Goal: Task Accomplishment & Management: Manage account settings

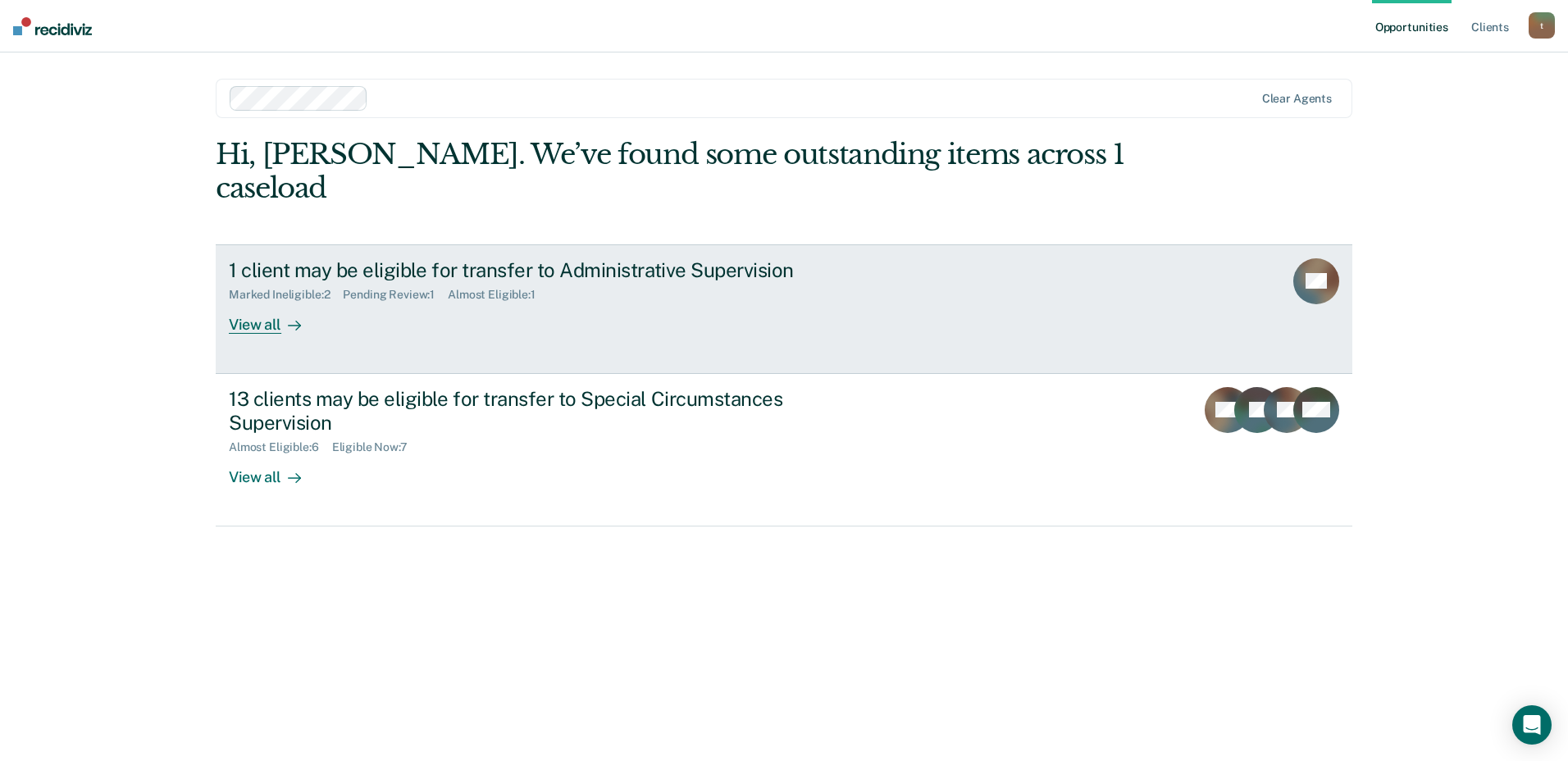
click at [629, 258] on div "1 client may be eligible for transfer to Administrative Supervision" at bounding box center [517, 270] width 576 height 23
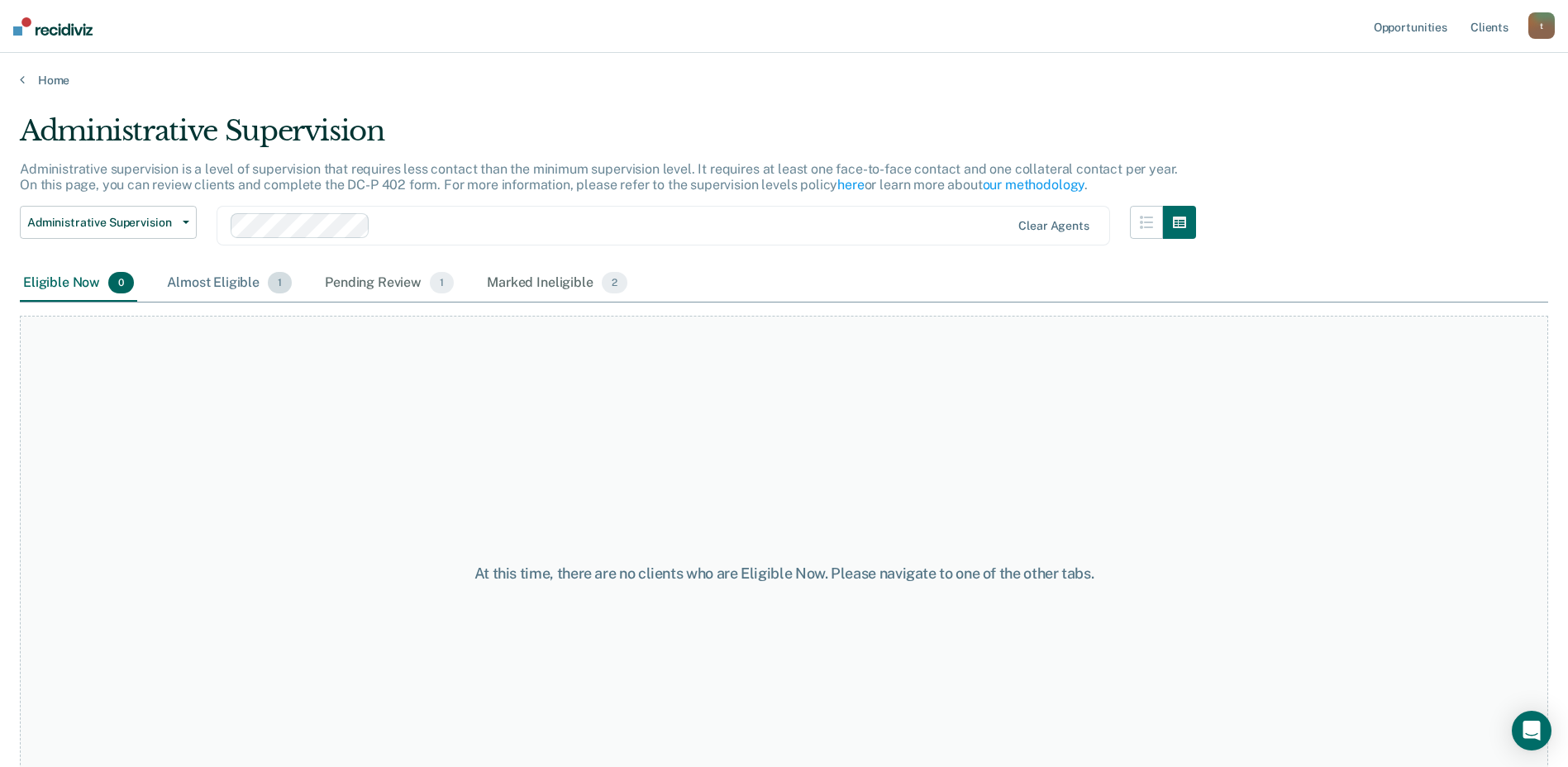
click at [189, 282] on div "Almost Eligible 1" at bounding box center [229, 283] width 131 height 36
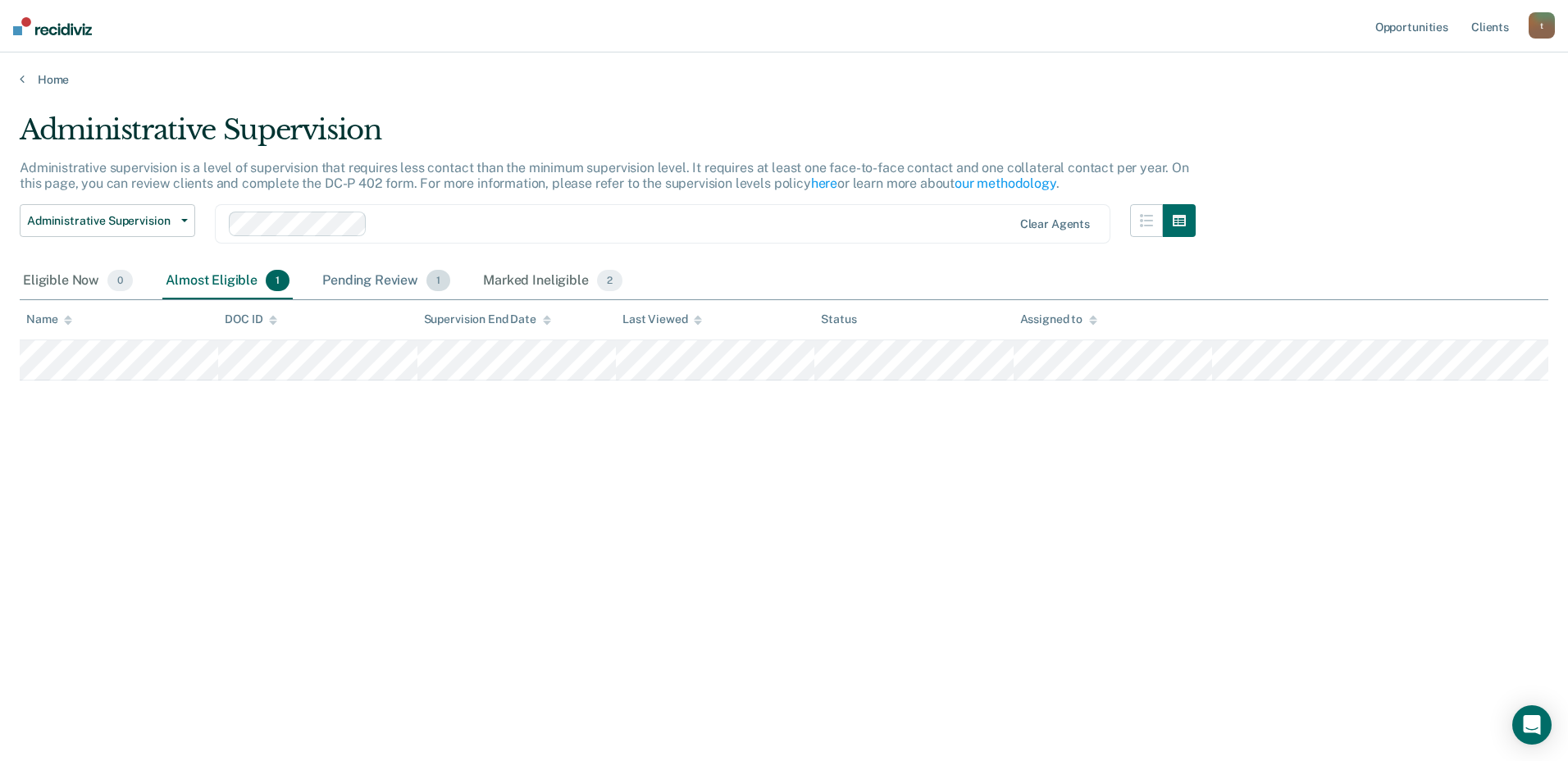
click at [380, 283] on div "Pending Review 1" at bounding box center [386, 281] width 135 height 36
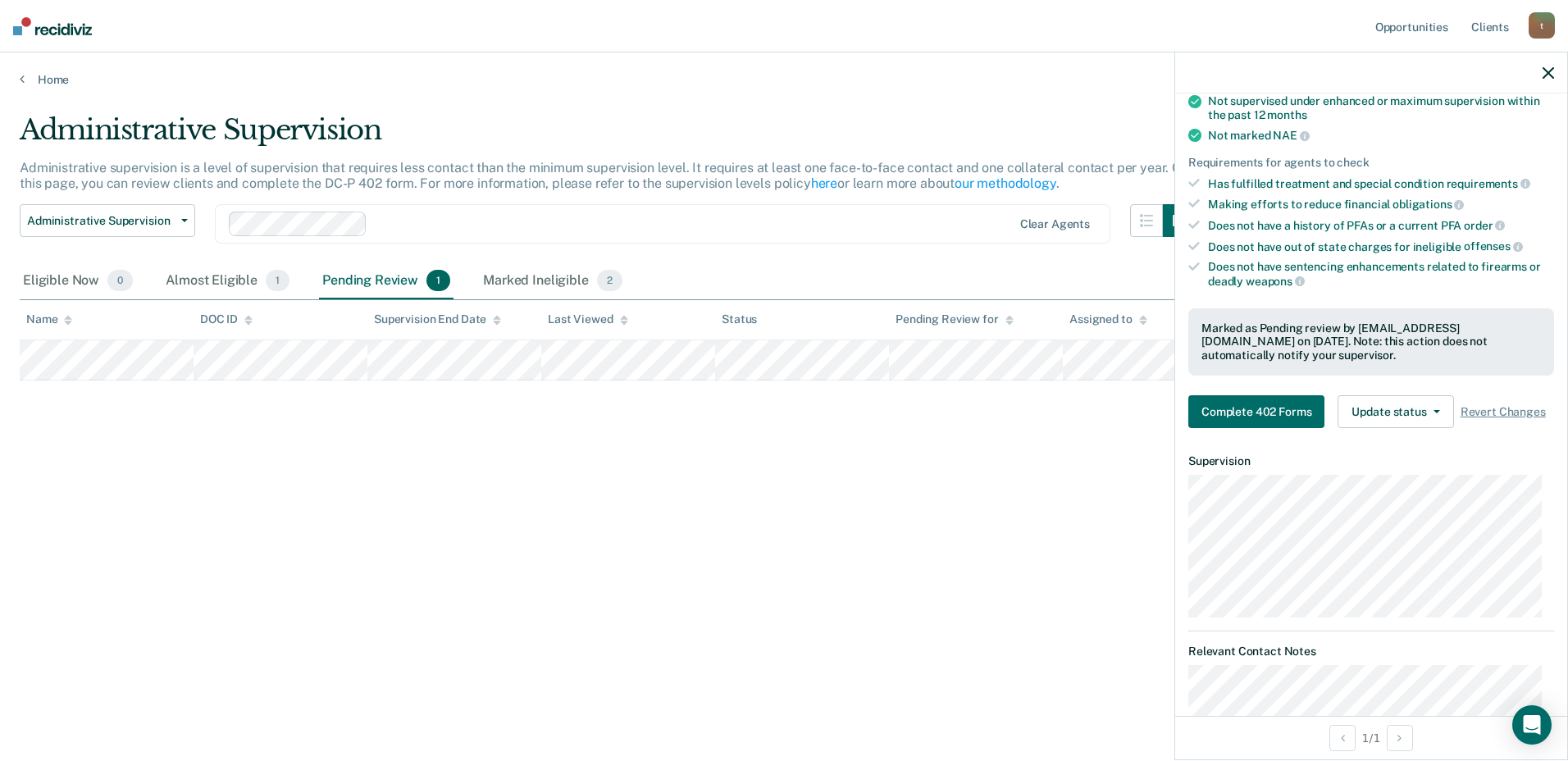
scroll to position [246, 0]
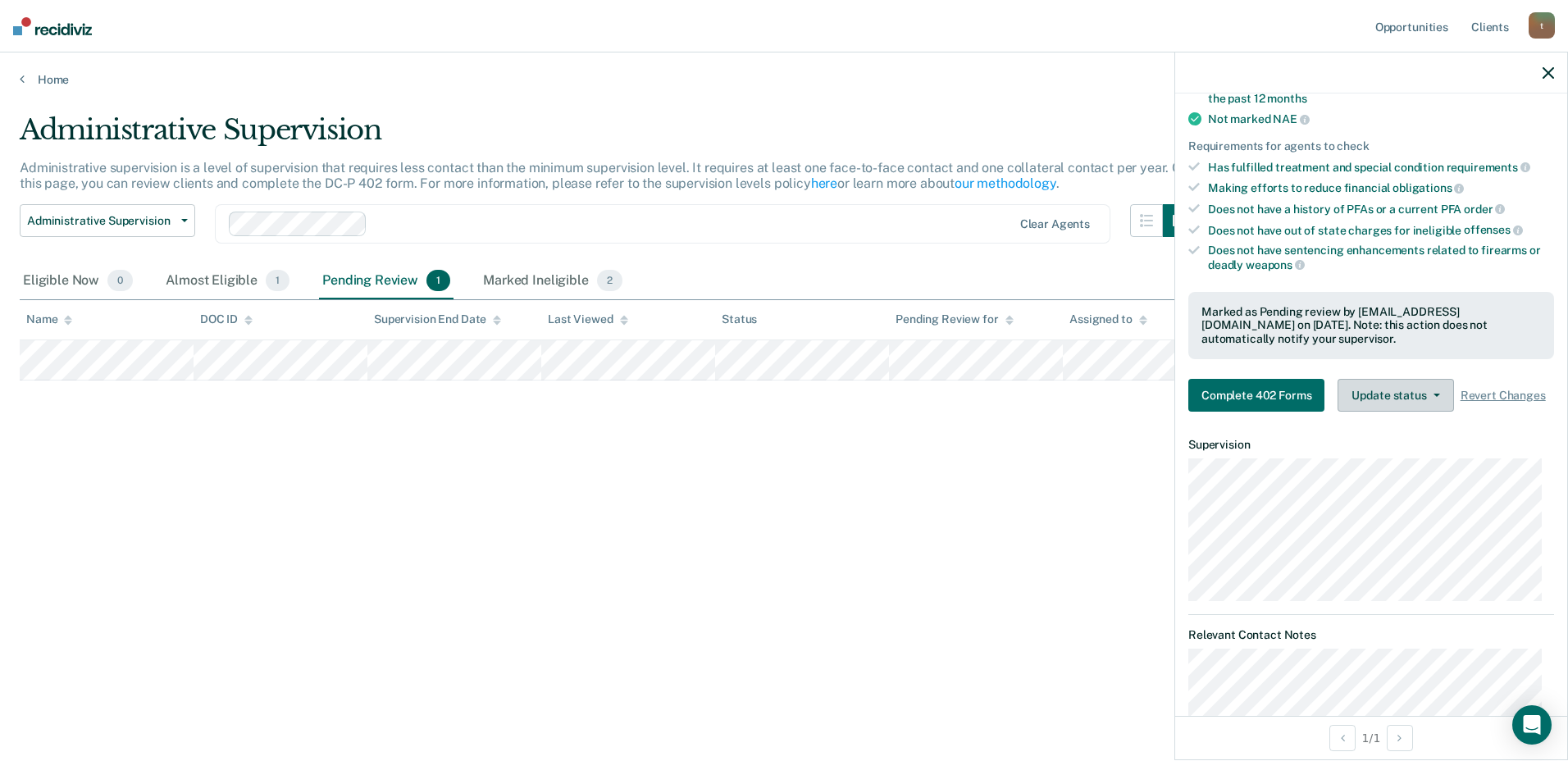
click at [1433, 403] on button "Update status" at bounding box center [1396, 395] width 115 height 33
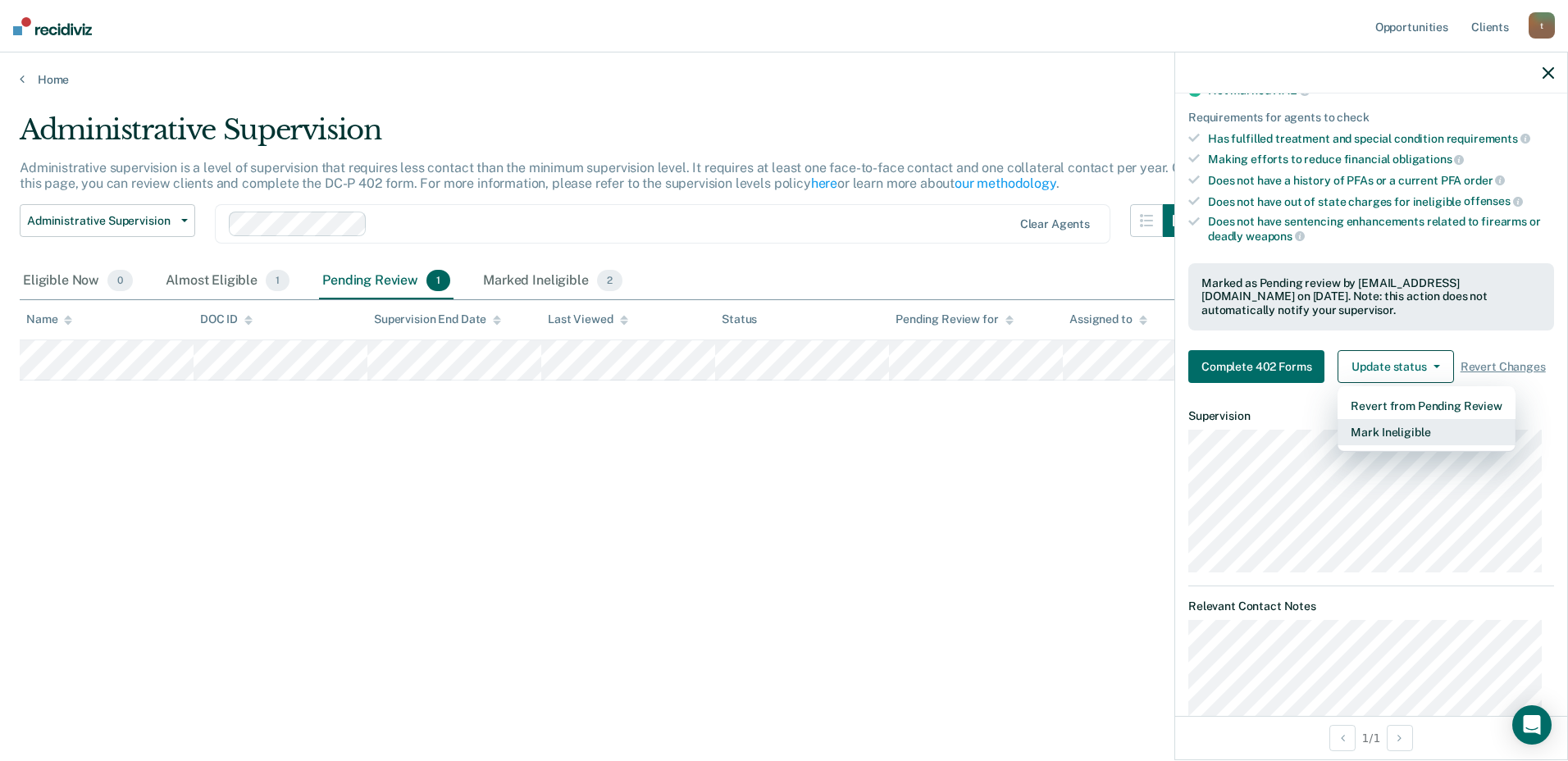
scroll to position [328, 0]
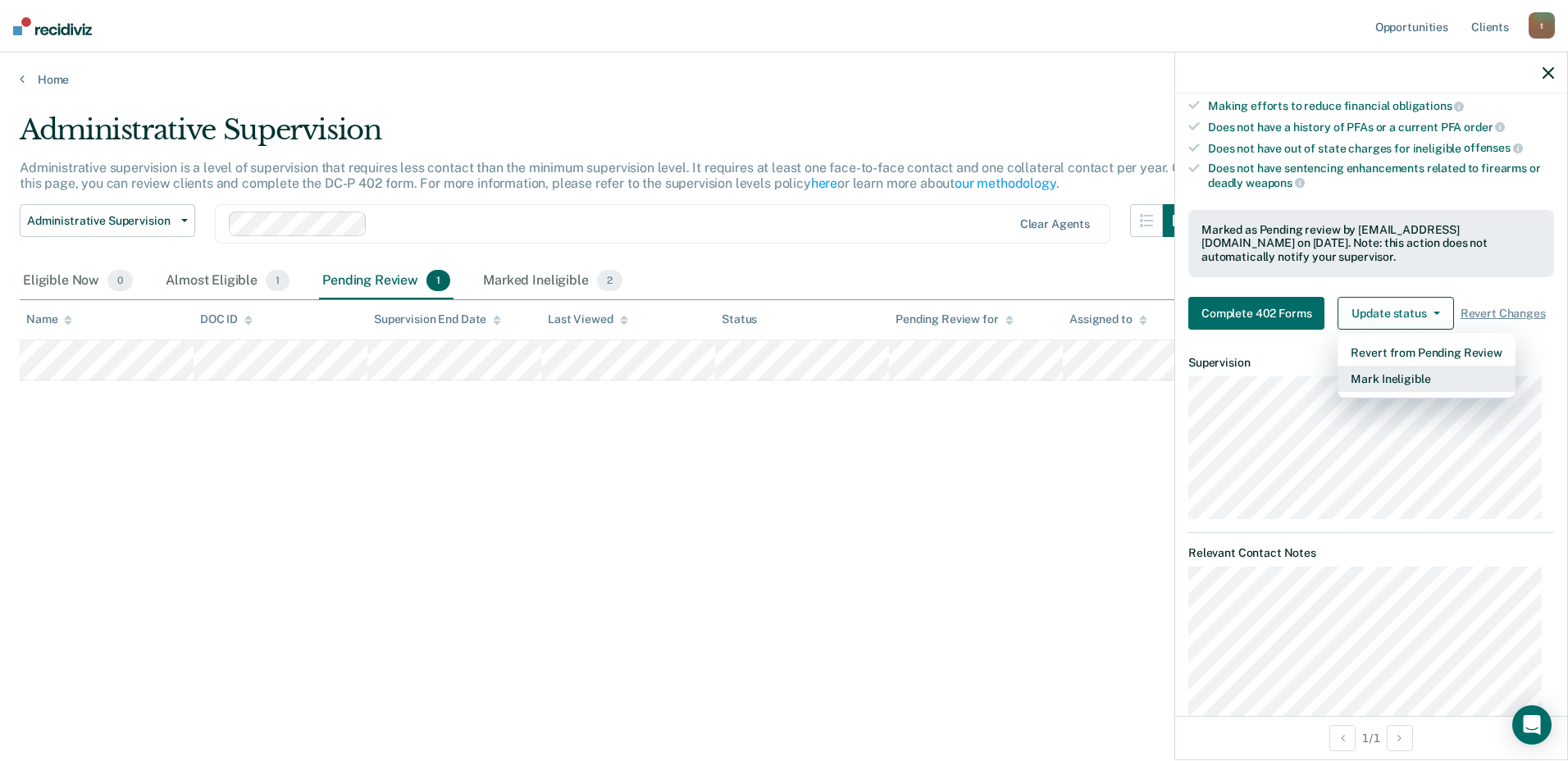
click at [1435, 392] on button "Mark Ineligible" at bounding box center [1427, 378] width 177 height 26
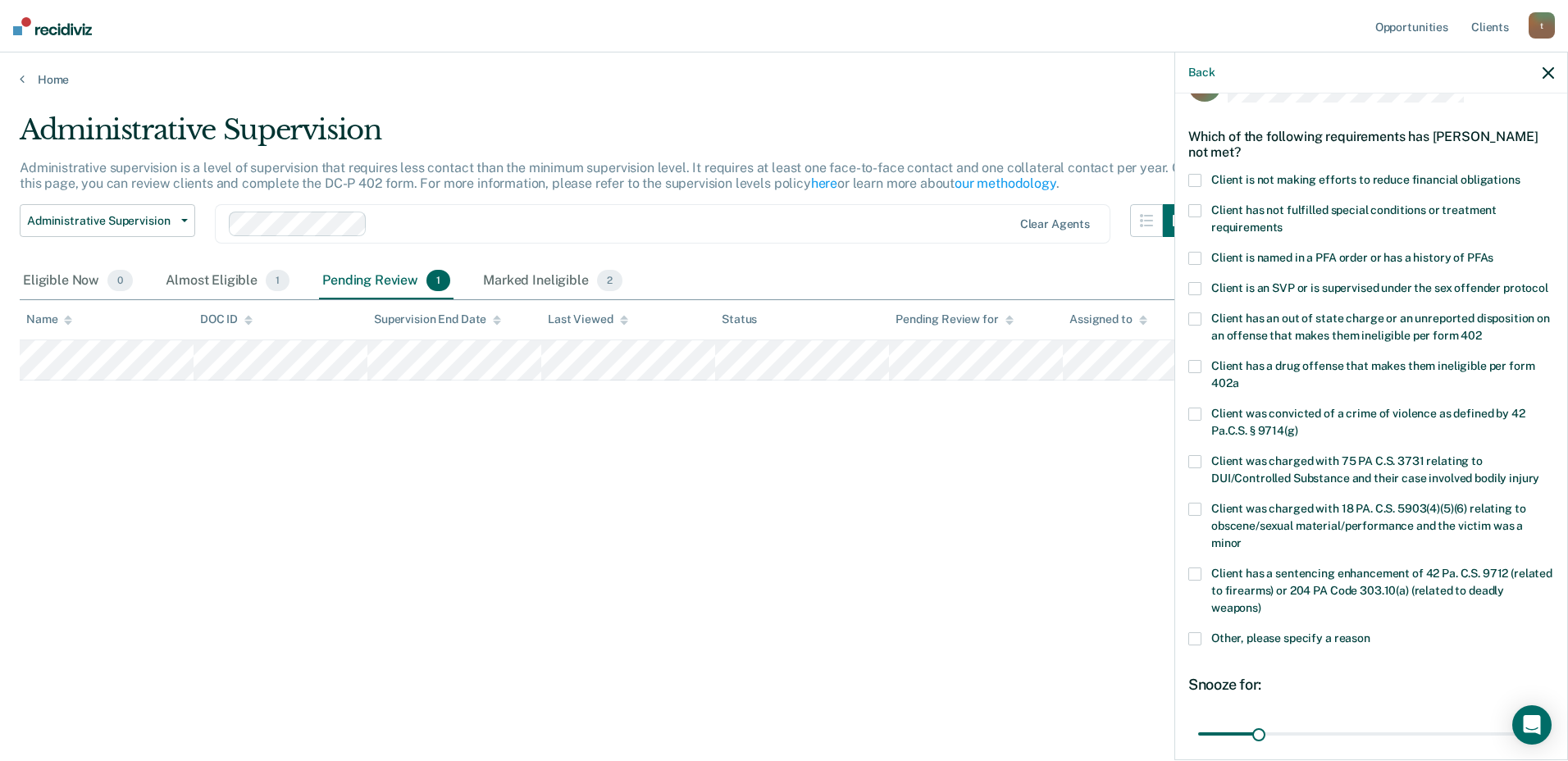
scroll to position [0, 0]
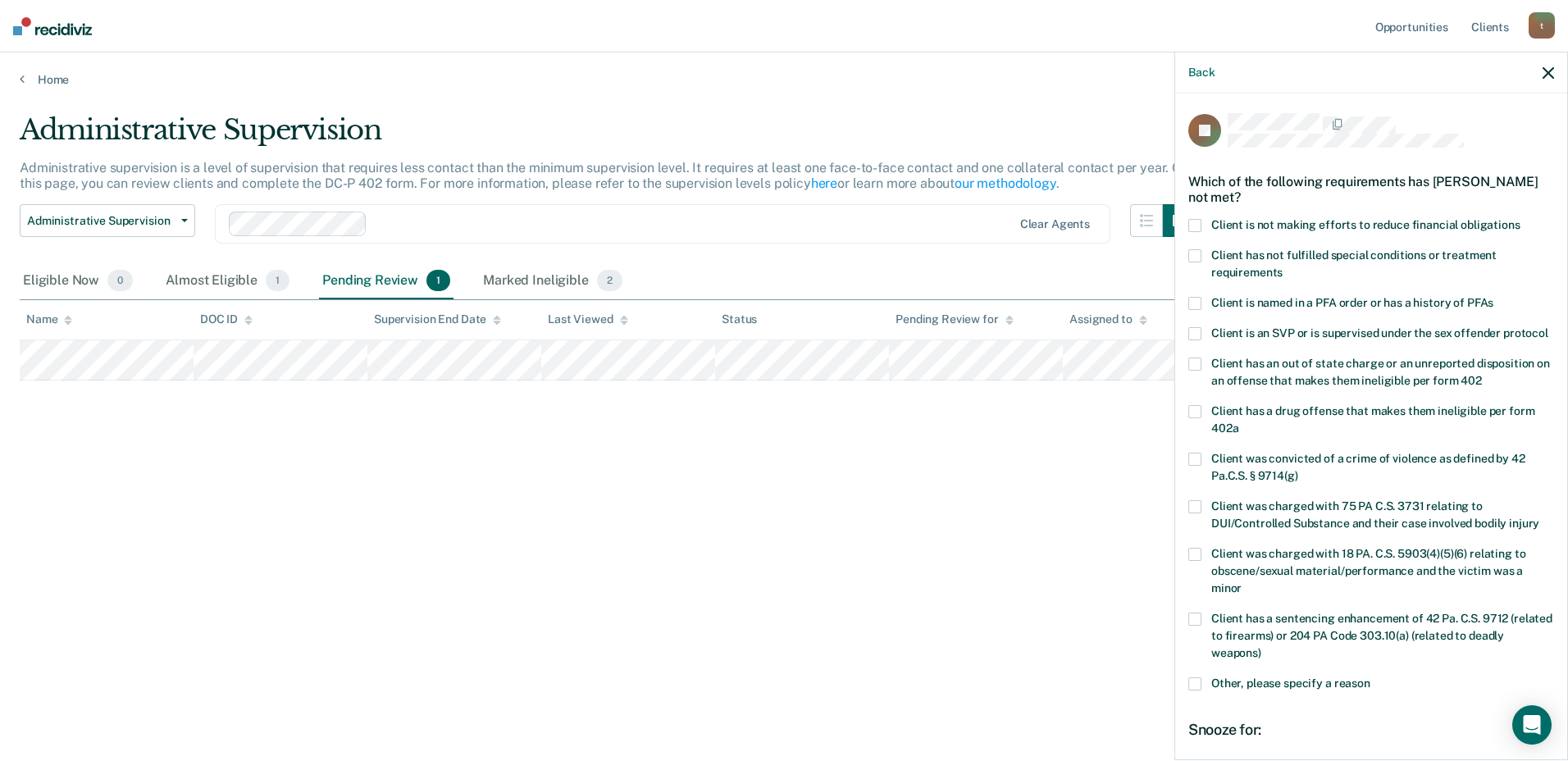
click at [1194, 255] on span at bounding box center [1195, 256] width 13 height 13
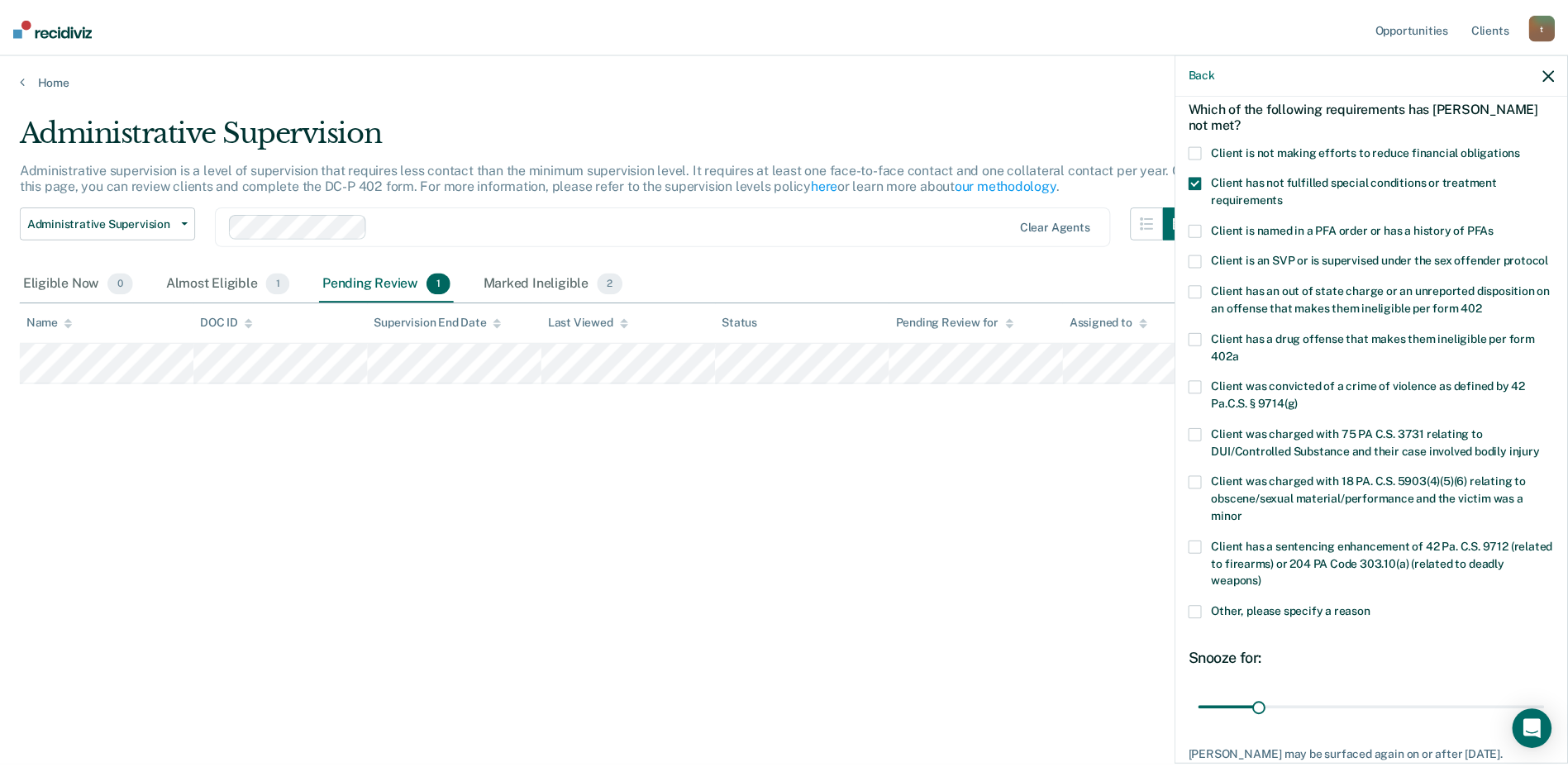
scroll to position [211, 0]
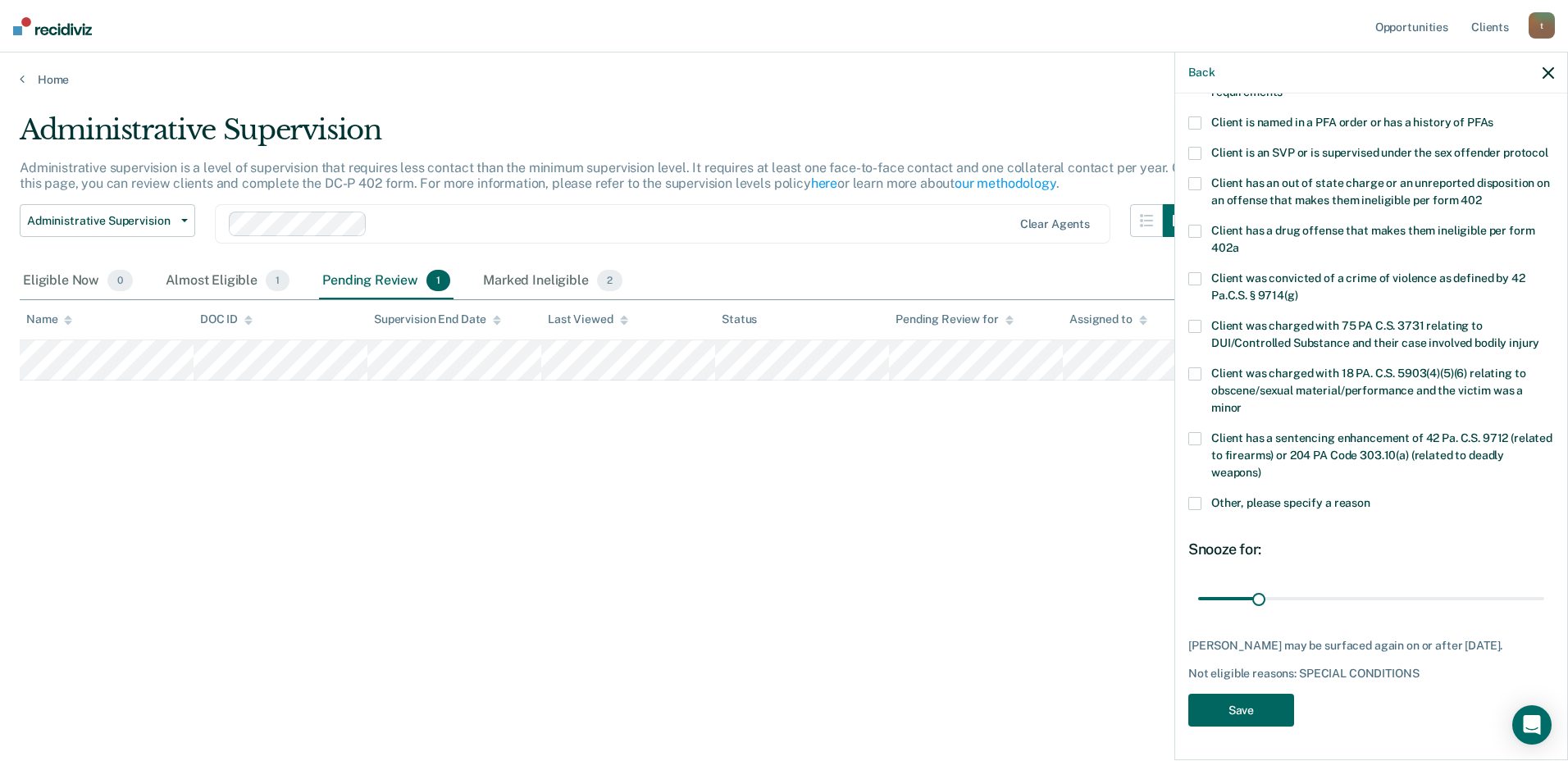
click at [1245, 697] on button "Save" at bounding box center [1241, 711] width 106 height 33
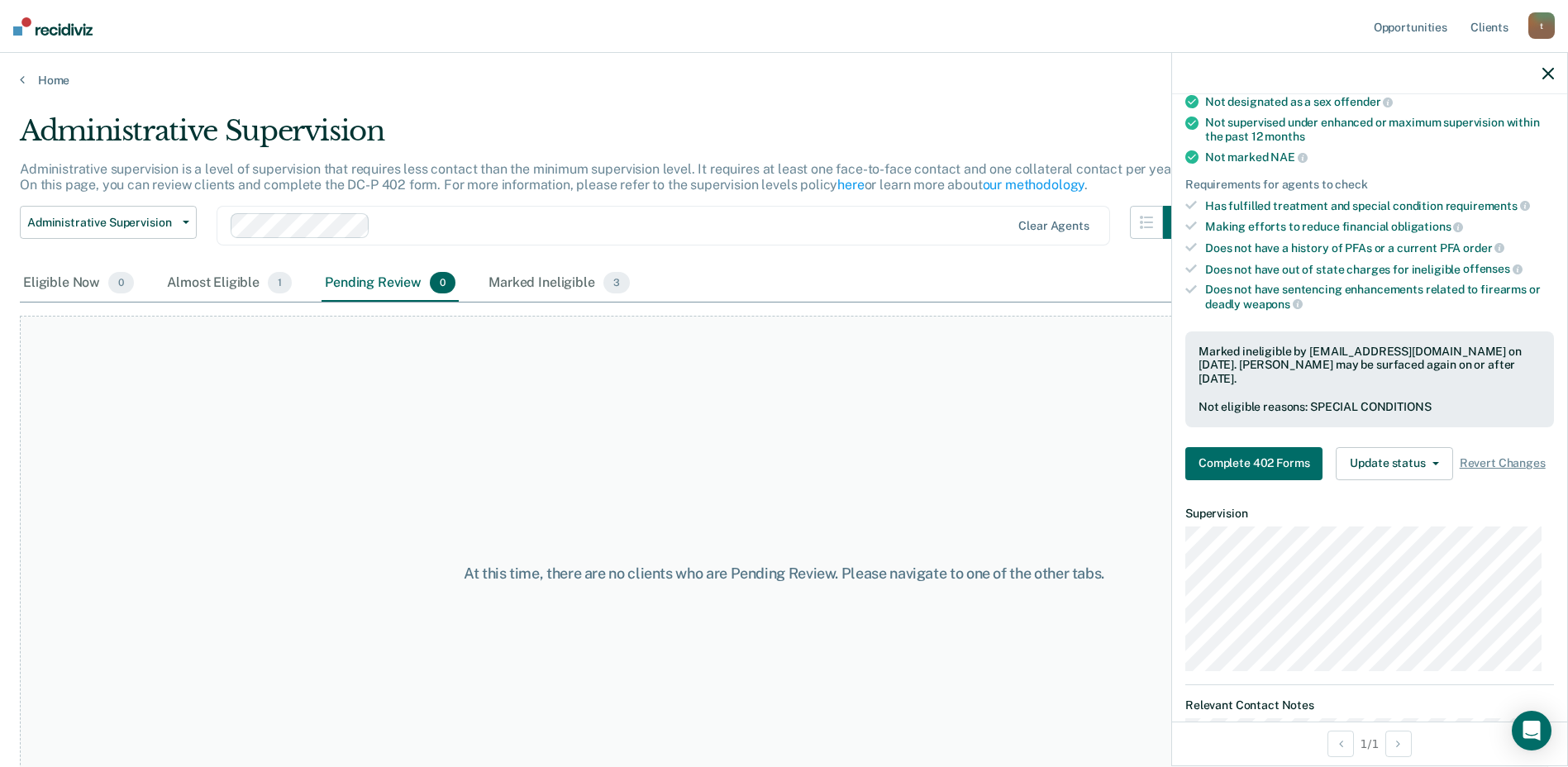
click at [72, 30] on img at bounding box center [53, 27] width 79 height 19
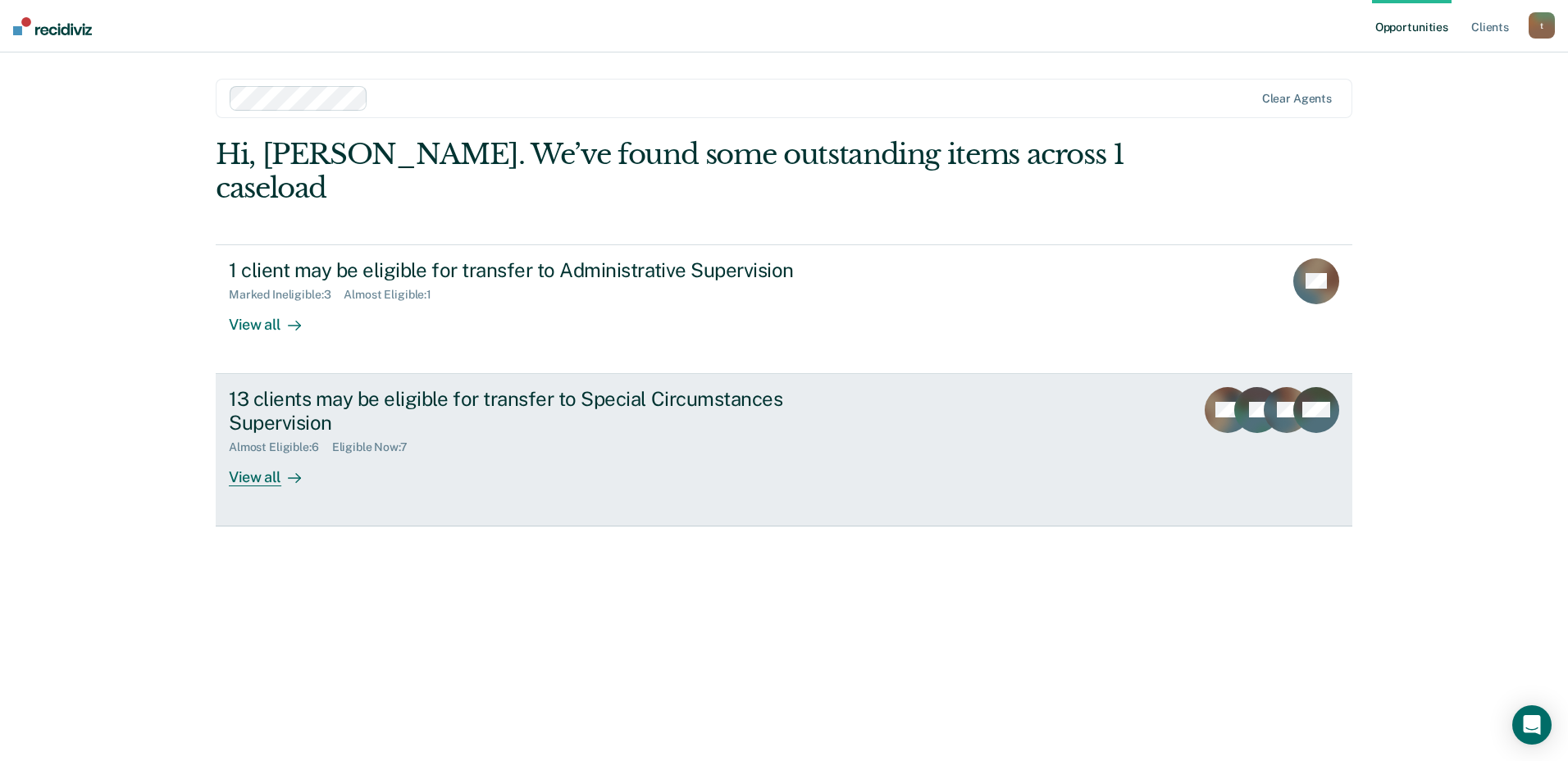
click at [516, 387] on div "13 clients may be eligible for transfer to Special Circumstances Supervision" at bounding box center [517, 411] width 576 height 48
